Goal: Information Seeking & Learning: Learn about a topic

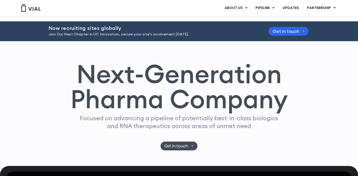
scroll to position [211, 0]
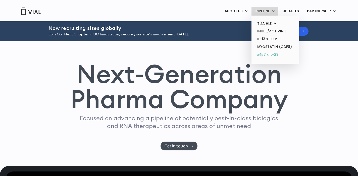
click at [275, 53] on link "α4β7 x IL-23" at bounding box center [275, 55] width 44 height 8
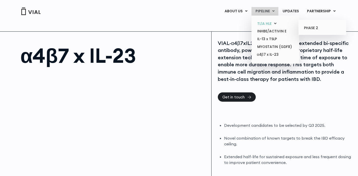
click at [269, 24] on link "TL1A HLE" at bounding box center [275, 24] width 44 height 8
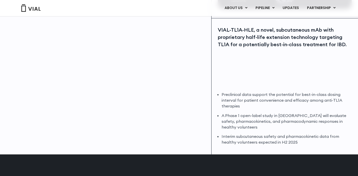
scroll to position [102, 0]
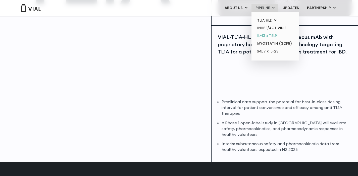
click at [268, 36] on link "IL-13 x TSLP" at bounding box center [275, 36] width 44 height 8
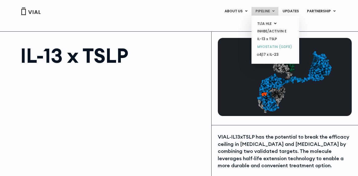
click at [268, 45] on link "MYOSTATIN (GDF8)" at bounding box center [275, 47] width 44 height 8
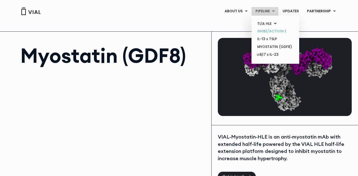
click at [266, 31] on link "INHBE/ACTIVIN E" at bounding box center [275, 31] width 44 height 8
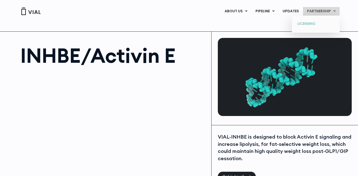
click at [307, 25] on link "LICENSING" at bounding box center [316, 24] width 44 height 8
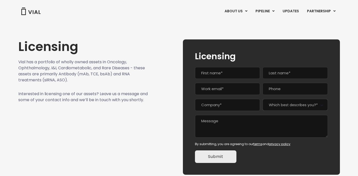
click at [180, 18] on div "ABOUT US ABOUT US CAREERS CONTACT US PIPELINE TL1A HLE PHASE 2 INHBE/ACTIVIN E …" at bounding box center [179, 10] width 332 height 21
